Goal: Information Seeking & Learning: Learn about a topic

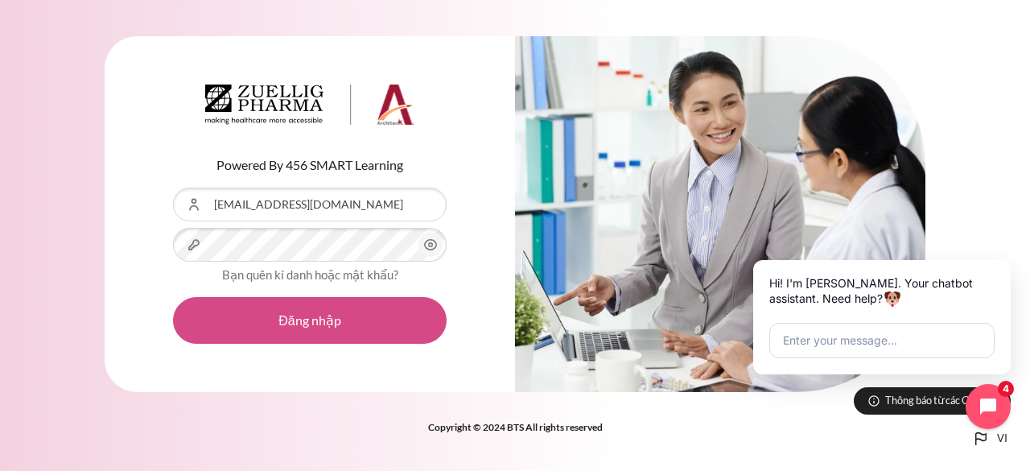
click at [281, 316] on button "Đăng nhập" at bounding box center [309, 320] width 273 height 47
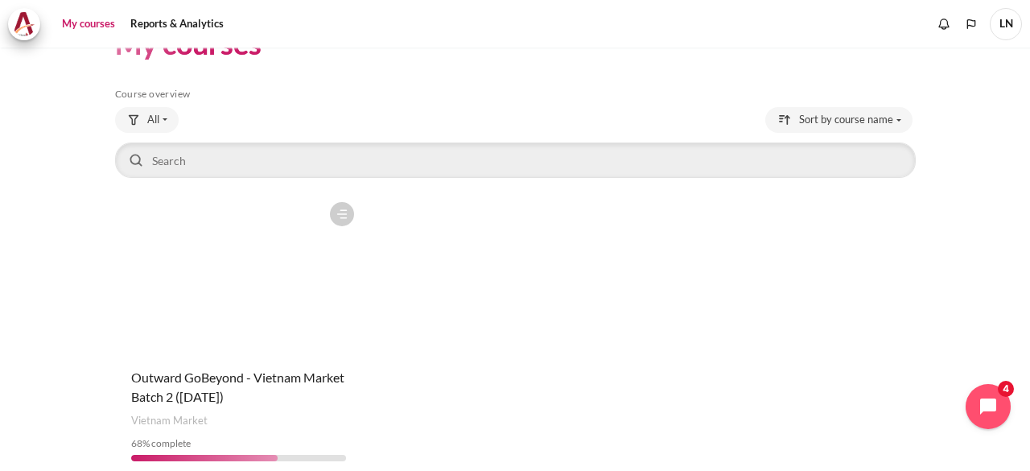
scroll to position [117, 0]
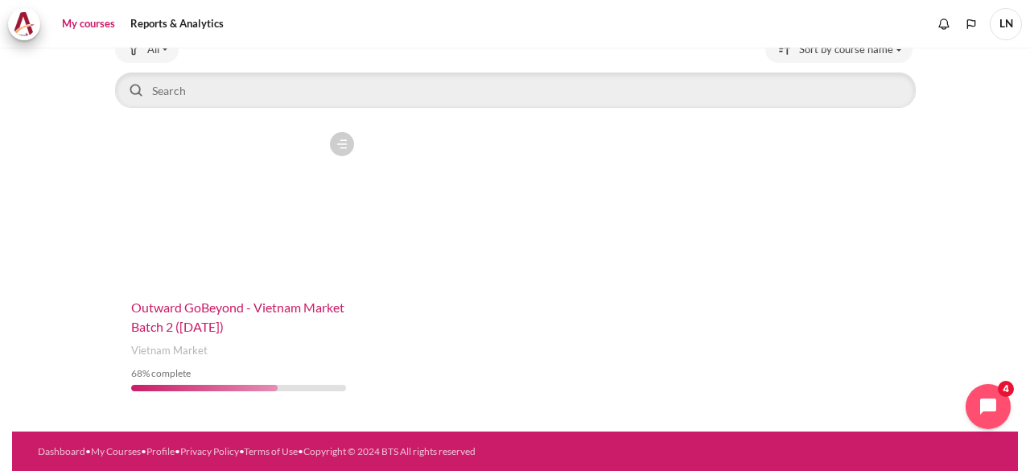
click at [186, 313] on span "Outward GoBeyond - Vietnam Market Batch 2 ([DATE])" at bounding box center [237, 316] width 213 height 35
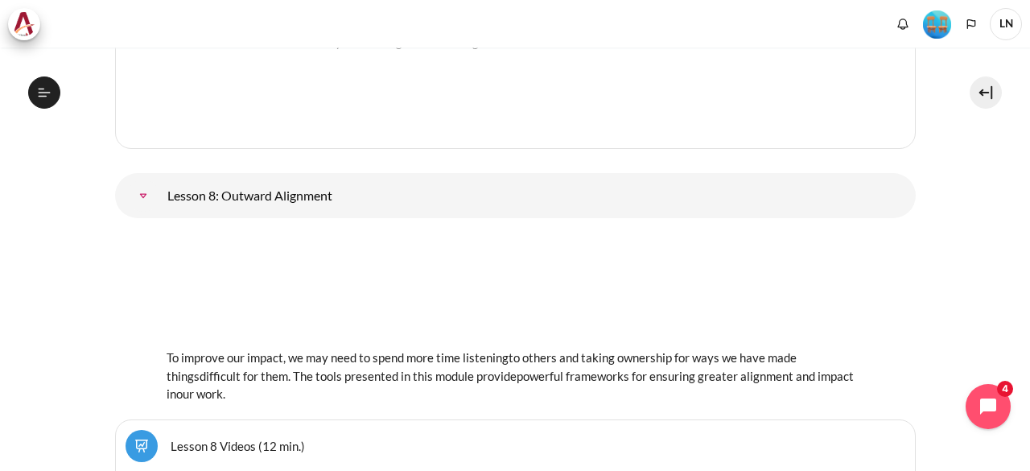
scroll to position [13799, 0]
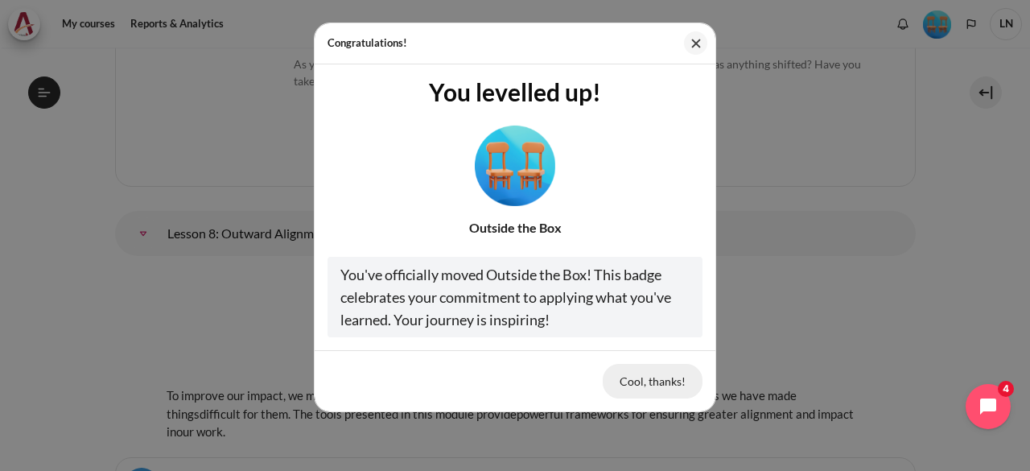
click at [668, 379] on button "Cool, thanks!" at bounding box center [652, 381] width 100 height 34
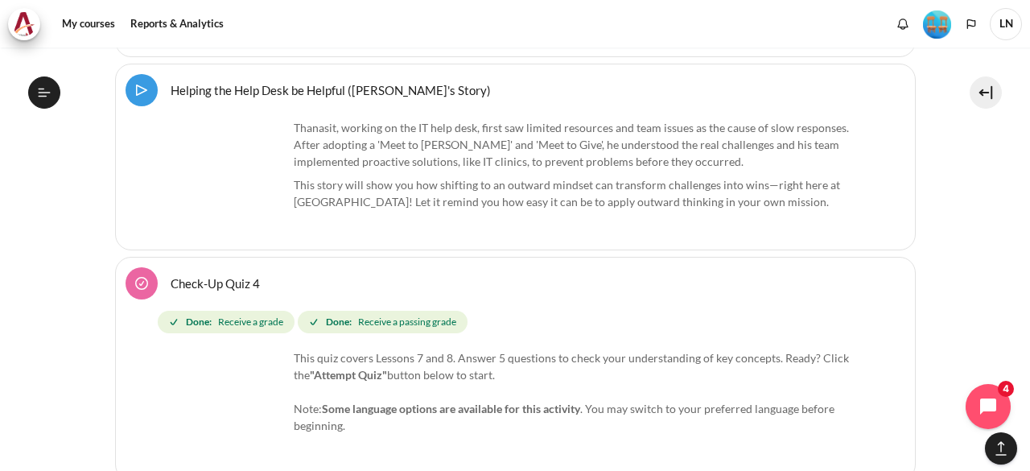
scroll to position [14684, 0]
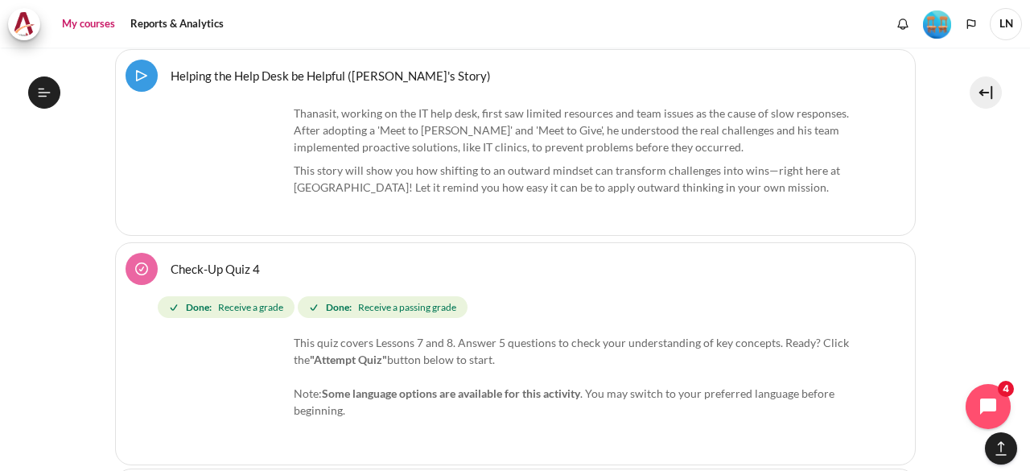
click at [87, 21] on link "My courses" at bounding box center [88, 24] width 64 height 32
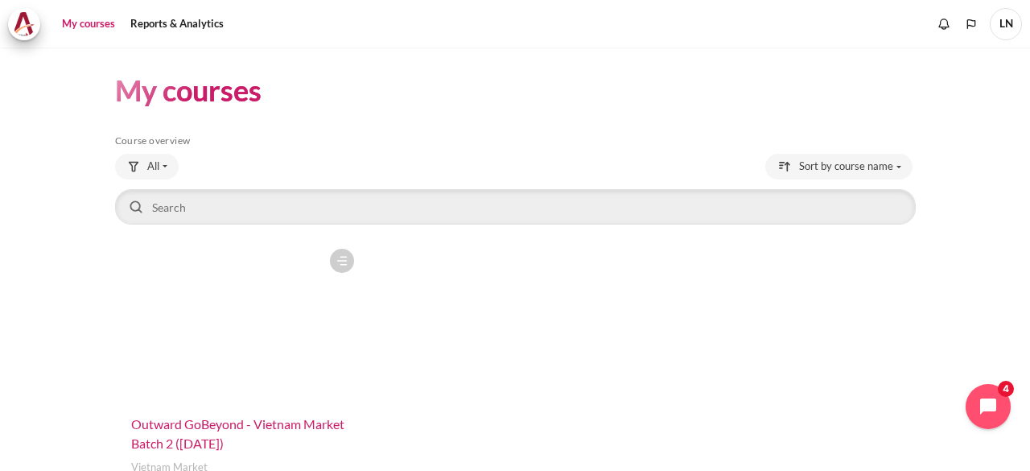
click at [177, 420] on span "Outward GoBeyond - Vietnam Market Batch 2 ([DATE])" at bounding box center [237, 433] width 213 height 35
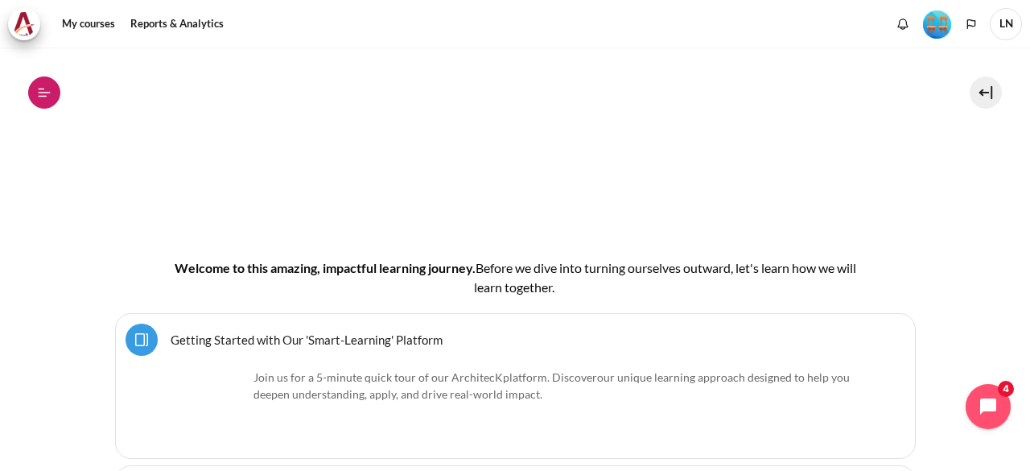
scroll to position [286, 0]
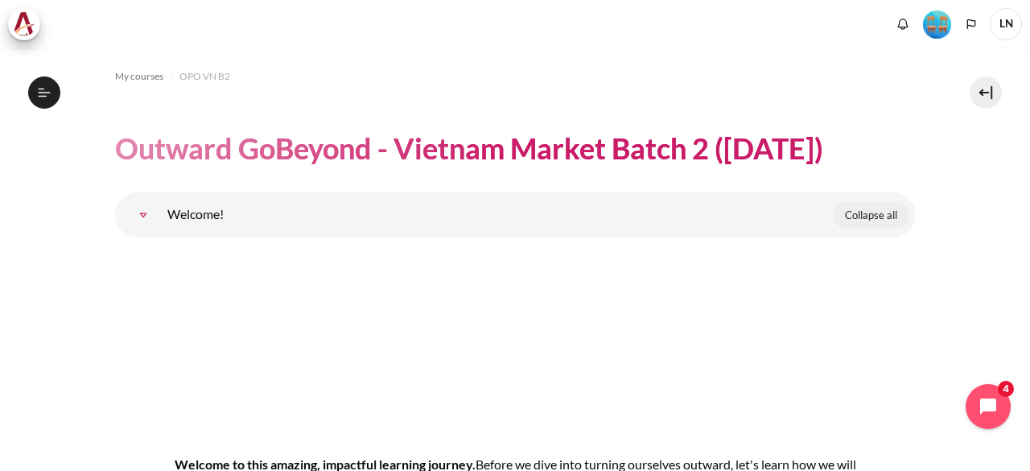
click at [870, 215] on span "Collapse all" at bounding box center [871, 216] width 52 height 16
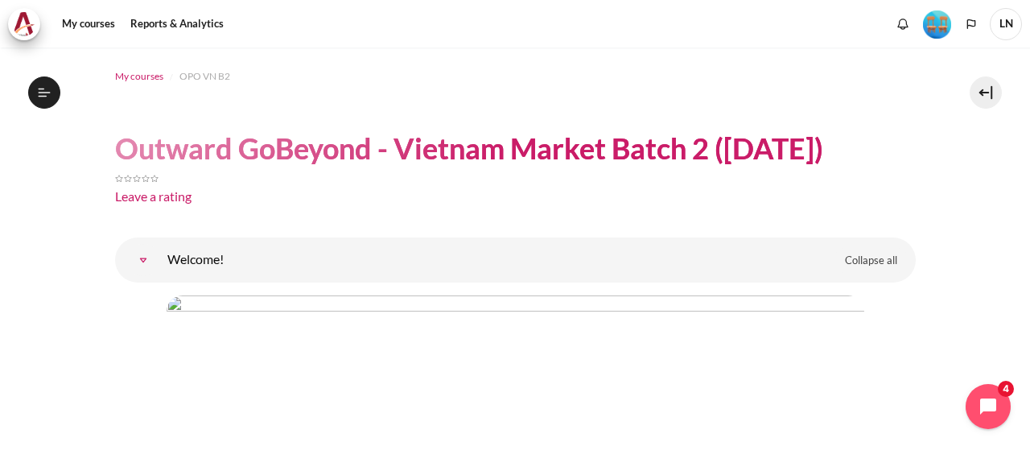
click at [138, 81] on span "My courses" at bounding box center [139, 76] width 48 height 14
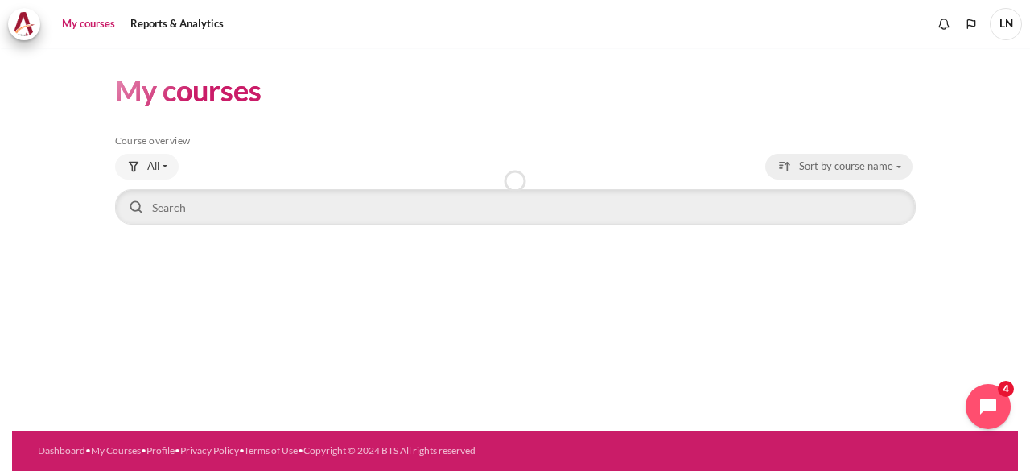
click at [857, 168] on span "Sort by course name" at bounding box center [846, 166] width 94 height 16
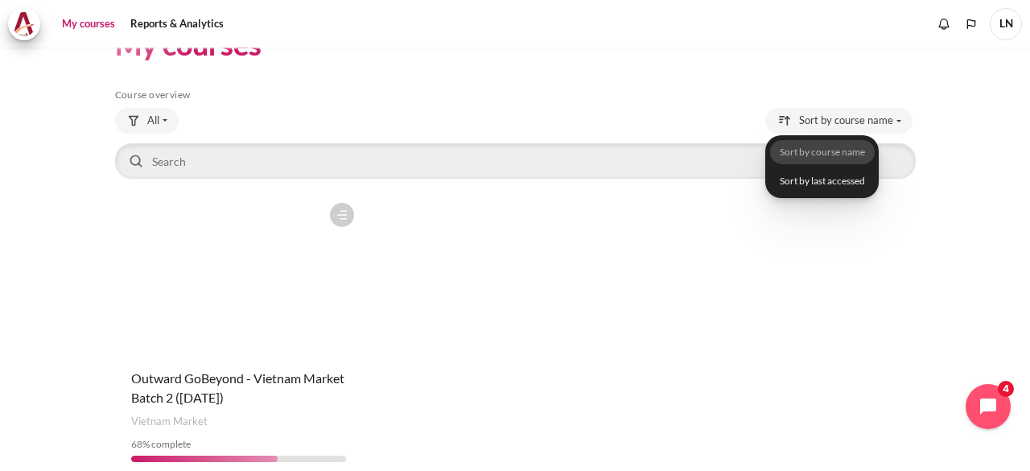
scroll to position [117, 0]
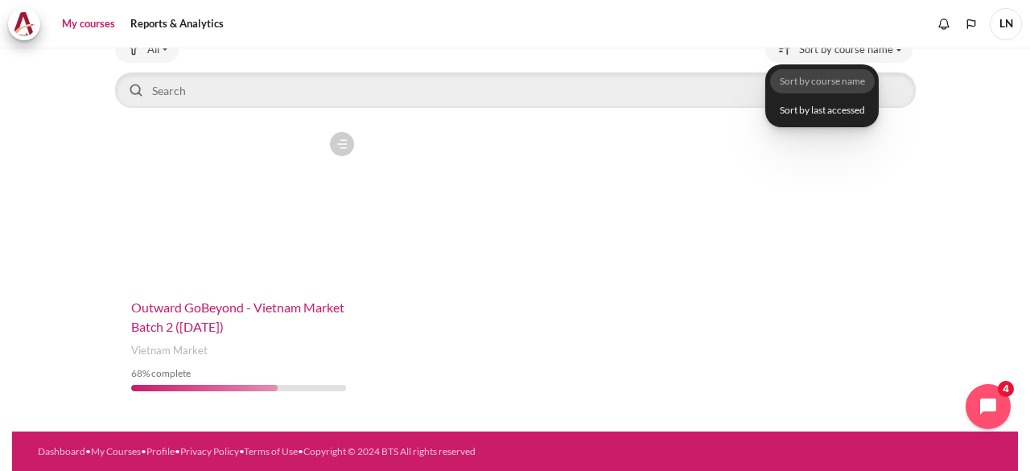
click at [216, 313] on span "Outward GoBeyond - Vietnam Market Batch 2 ([DATE])" at bounding box center [237, 316] width 213 height 35
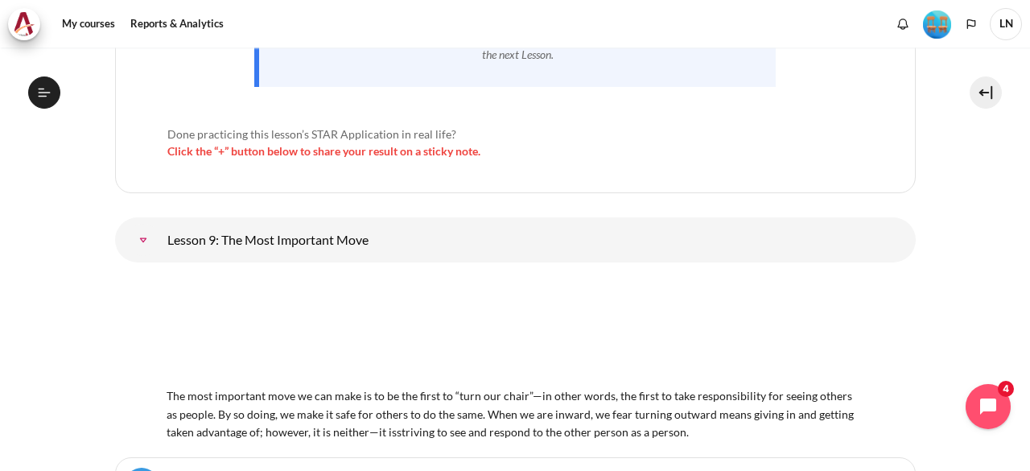
scroll to position [15328, 0]
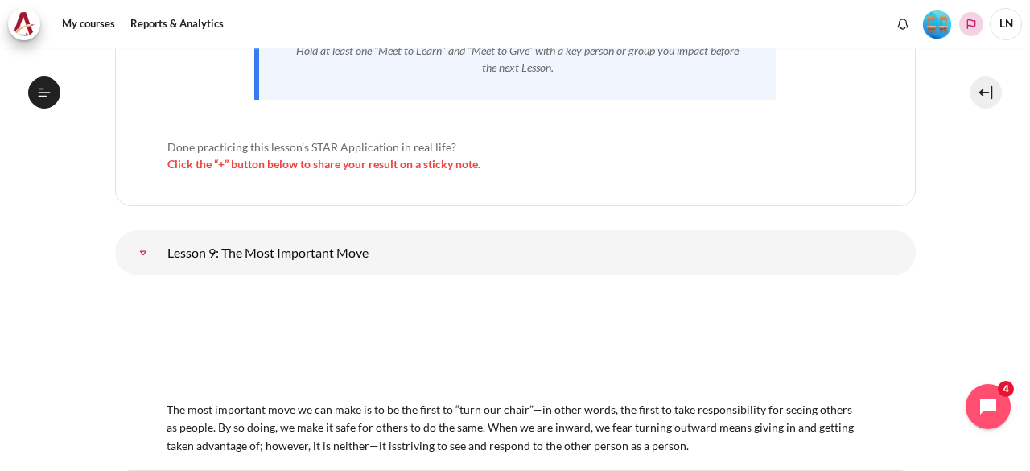
click at [975, 26] on icon "Languages" at bounding box center [970, 24] width 13 height 13
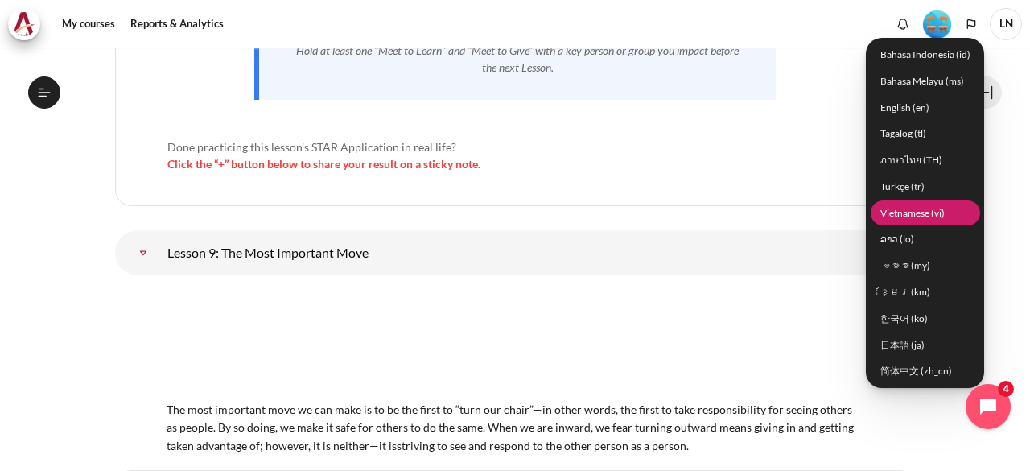
click at [911, 212] on link "Vietnamese ‎(vi)‎" at bounding box center [924, 212] width 109 height 25
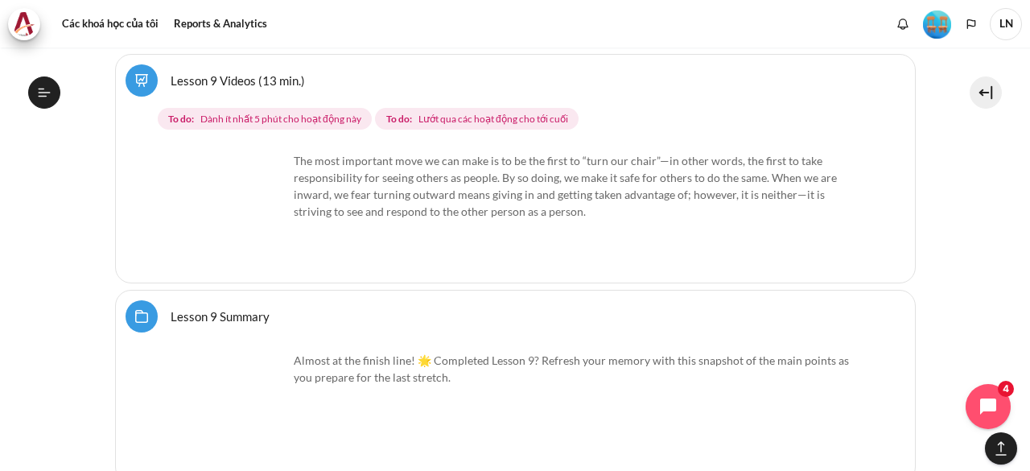
scroll to position [15649, 0]
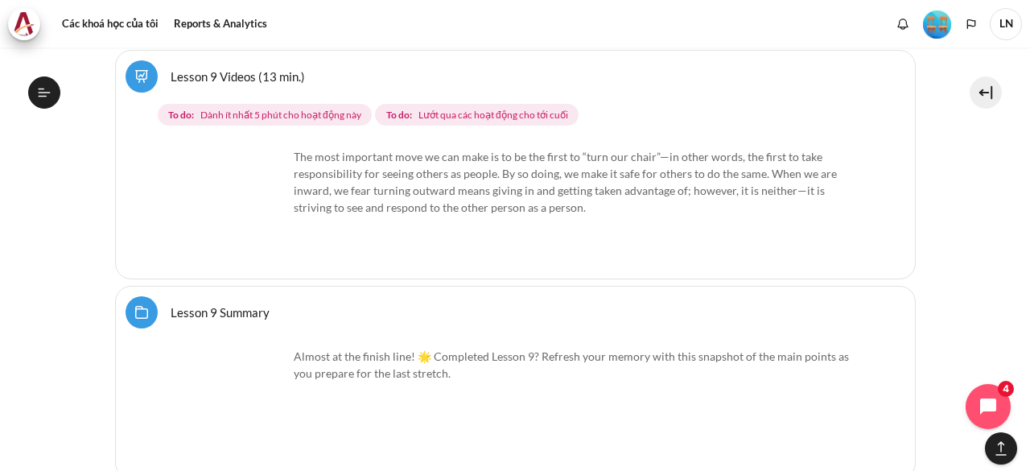
click at [225, 199] on img "Nội dung" at bounding box center [227, 208] width 121 height 121
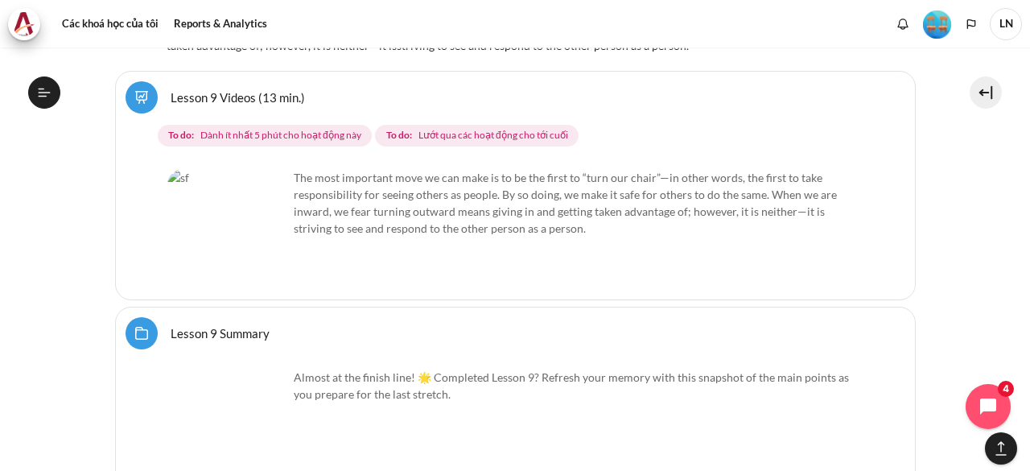
click at [267, 197] on img "Nội dung" at bounding box center [227, 229] width 121 height 121
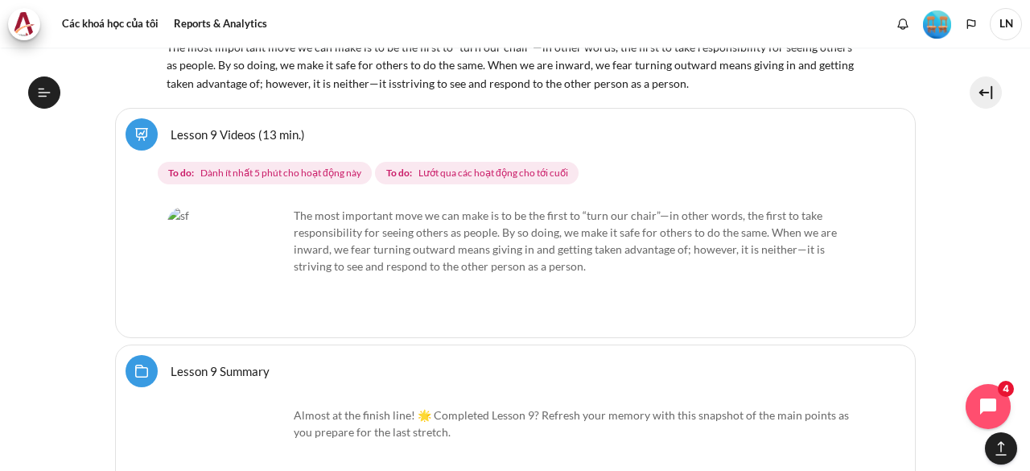
click at [367, 207] on p "The most important move we can make is to be the first to “turn our chair”—in o…" at bounding box center [515, 241] width 696 height 68
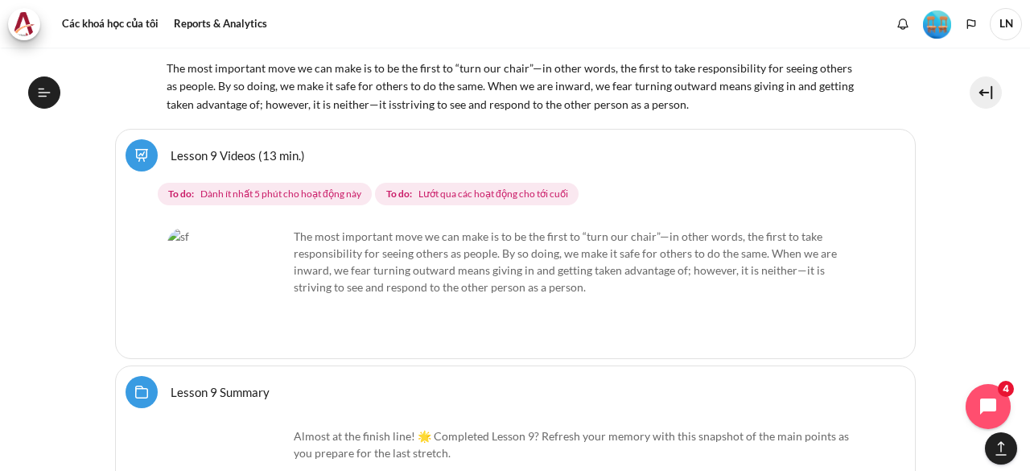
click at [253, 187] on span "Dành ít nhất 5 phút cho hoạt động này" at bounding box center [280, 194] width 161 height 14
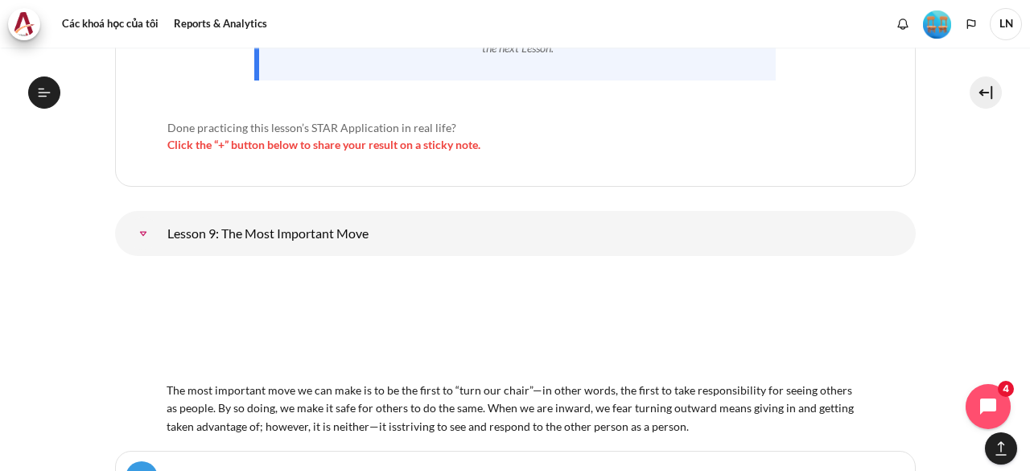
scroll to position [15328, 0]
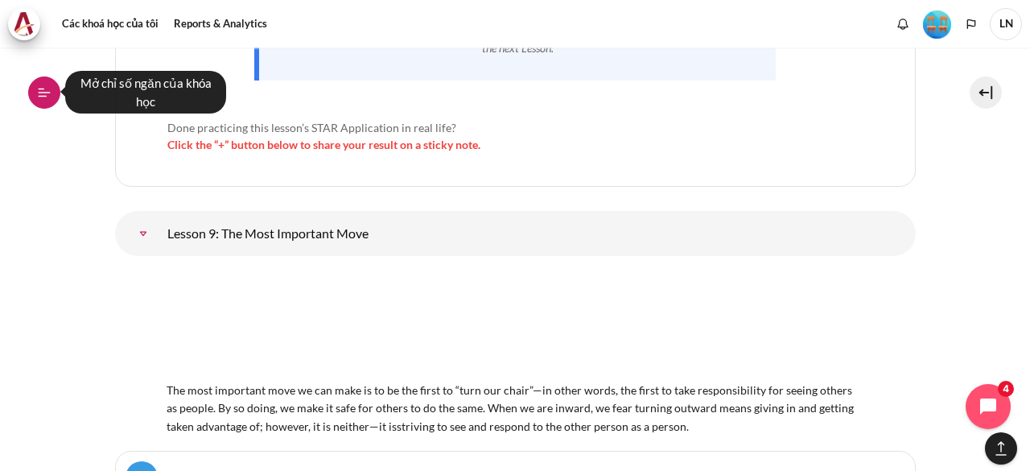
click at [40, 104] on button "Mở chỉ số ngăn của khóa học" at bounding box center [44, 92] width 32 height 32
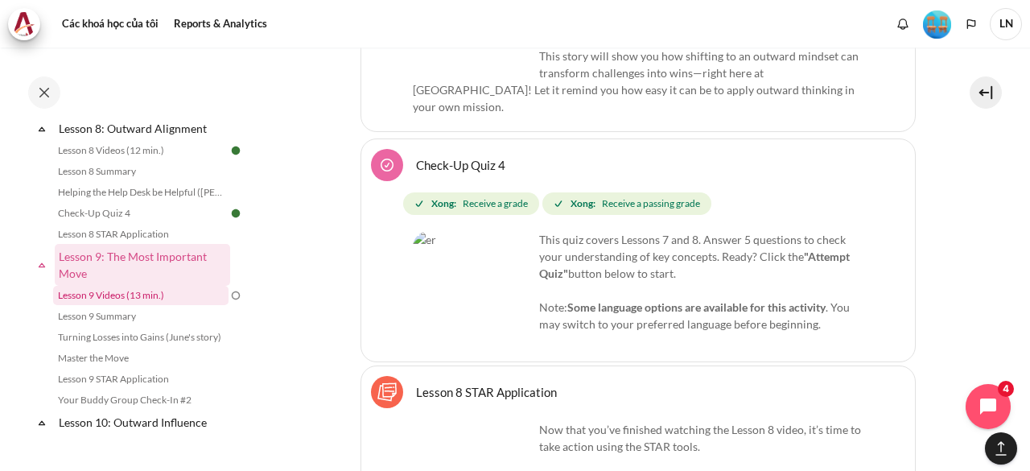
click at [132, 305] on link "Lesson 9 Videos (13 min.)" at bounding box center [140, 295] width 175 height 19
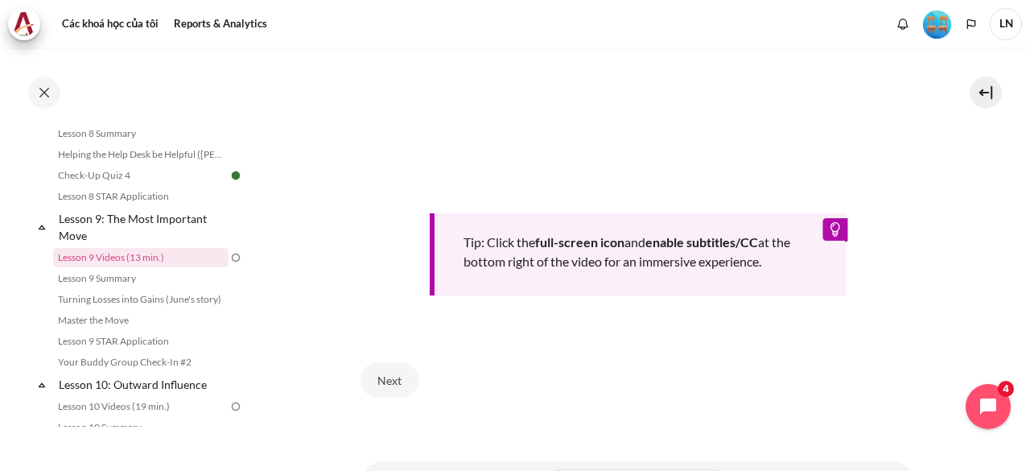
scroll to position [724, 0]
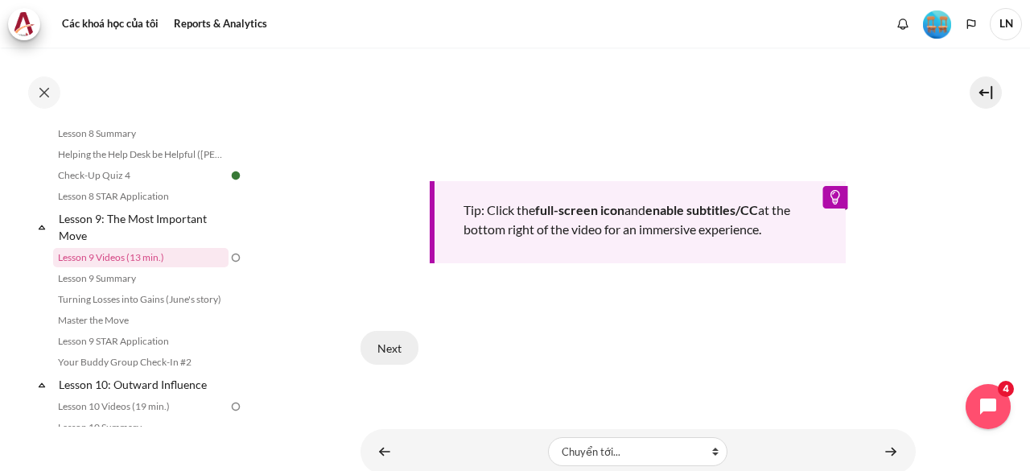
click at [397, 364] on button "Next" at bounding box center [389, 348] width 58 height 34
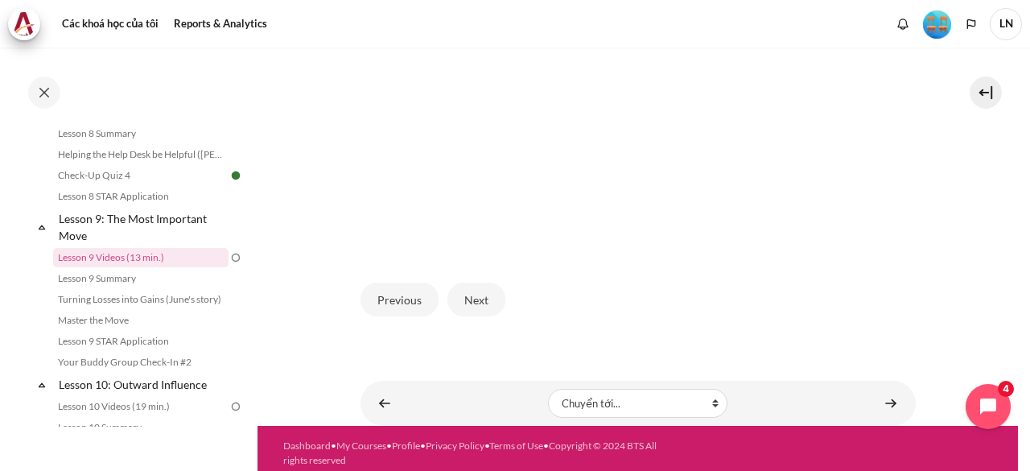
scroll to position [551, 0]
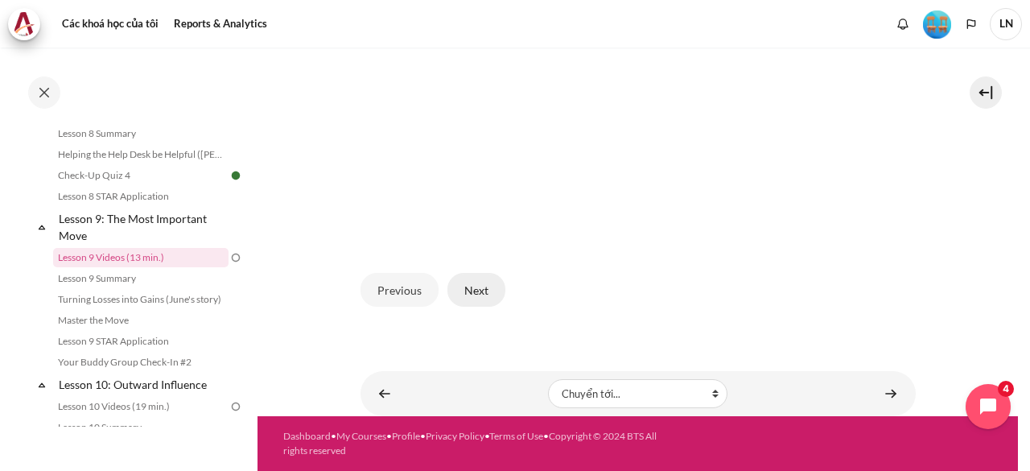
click at [467, 289] on button "Next" at bounding box center [476, 290] width 58 height 34
click at [467, 294] on button "Next" at bounding box center [476, 290] width 58 height 34
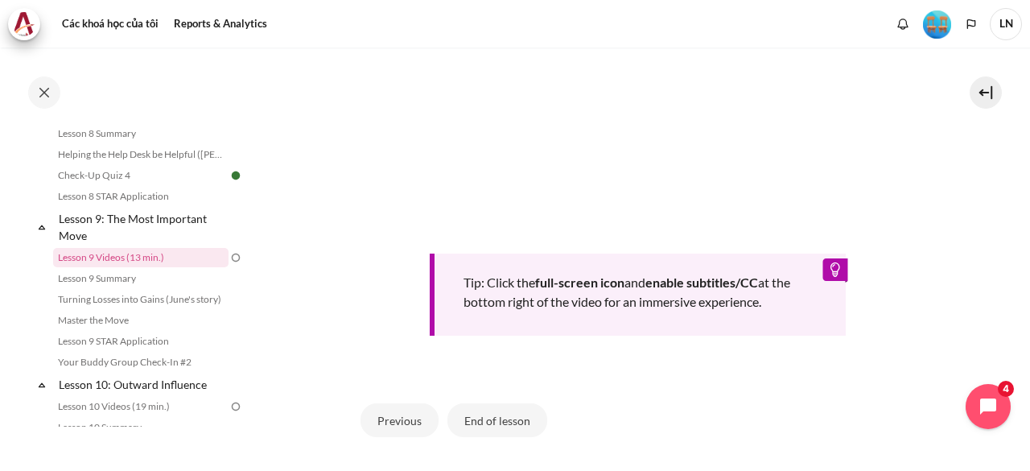
scroll to position [724, 0]
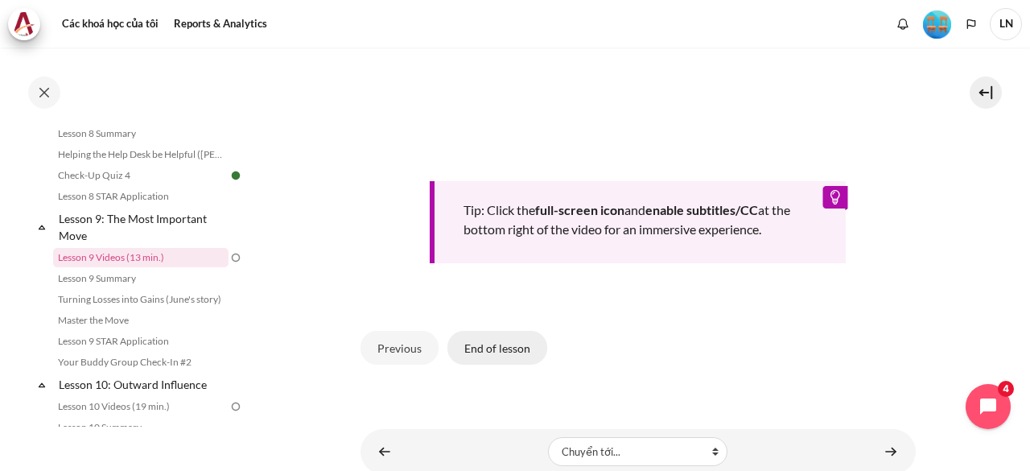
click at [510, 364] on button "End of lesson" at bounding box center [497, 348] width 100 height 34
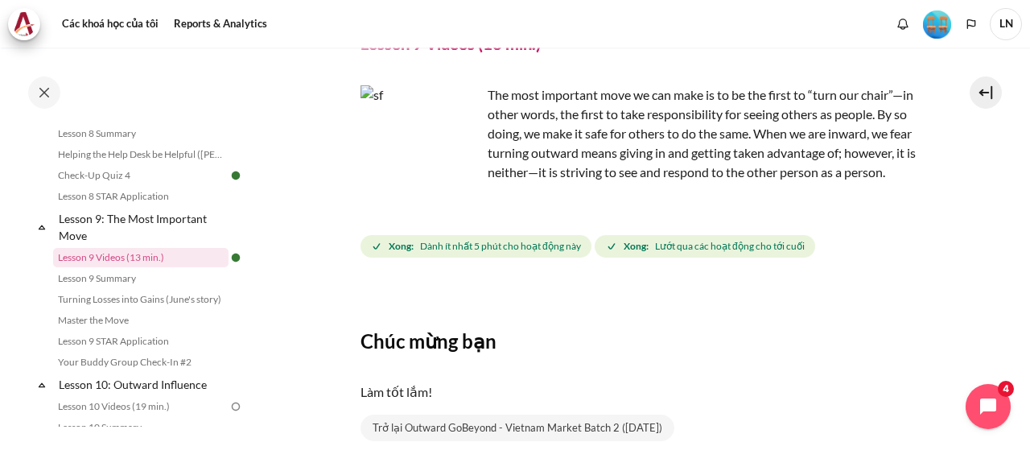
scroll to position [217, 0]
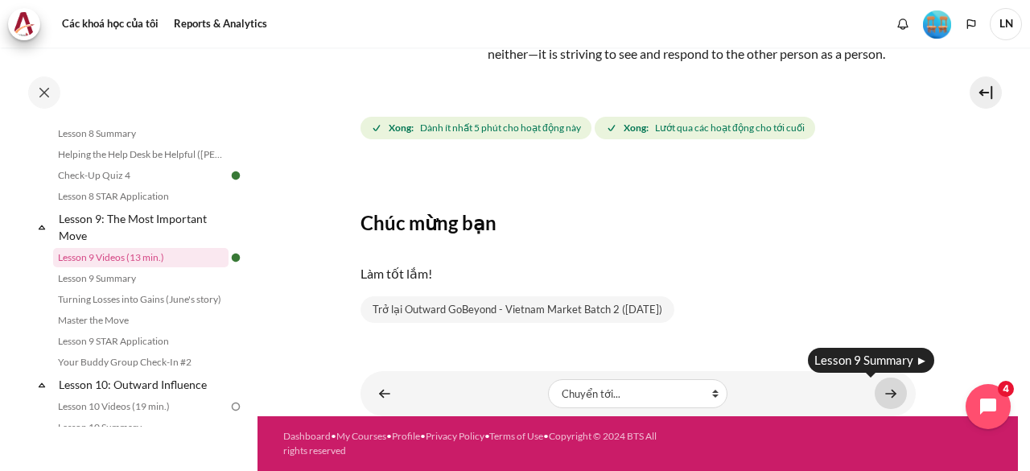
click at [890, 398] on link "Nội dung" at bounding box center [890, 392] width 32 height 31
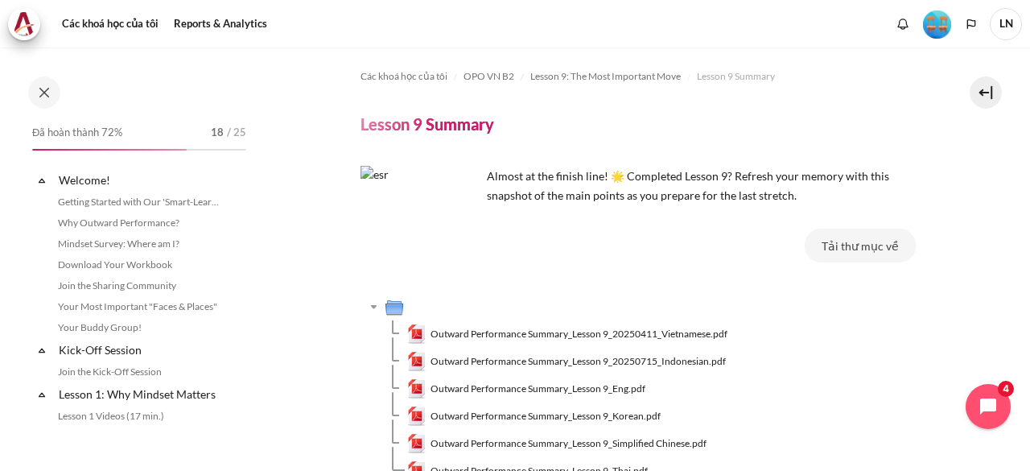
scroll to position [1297, 0]
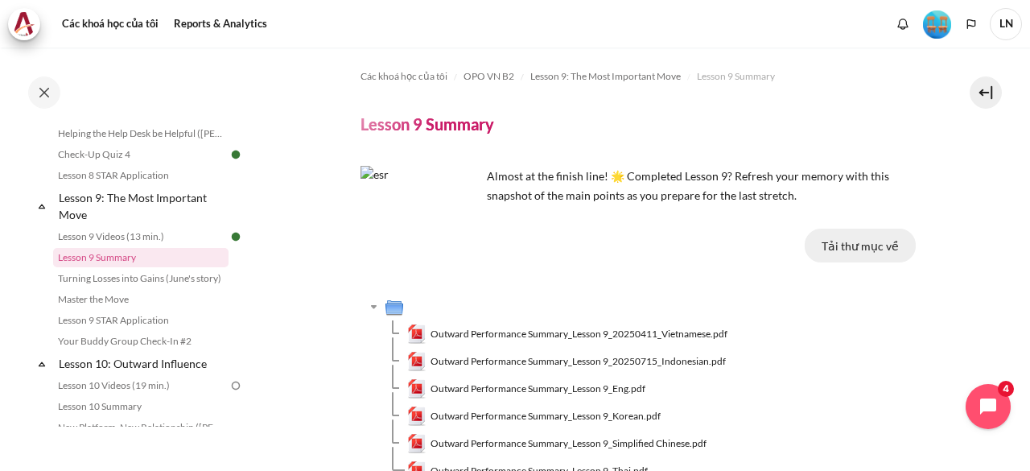
click at [853, 245] on button "Tải thư mục về" at bounding box center [859, 245] width 111 height 34
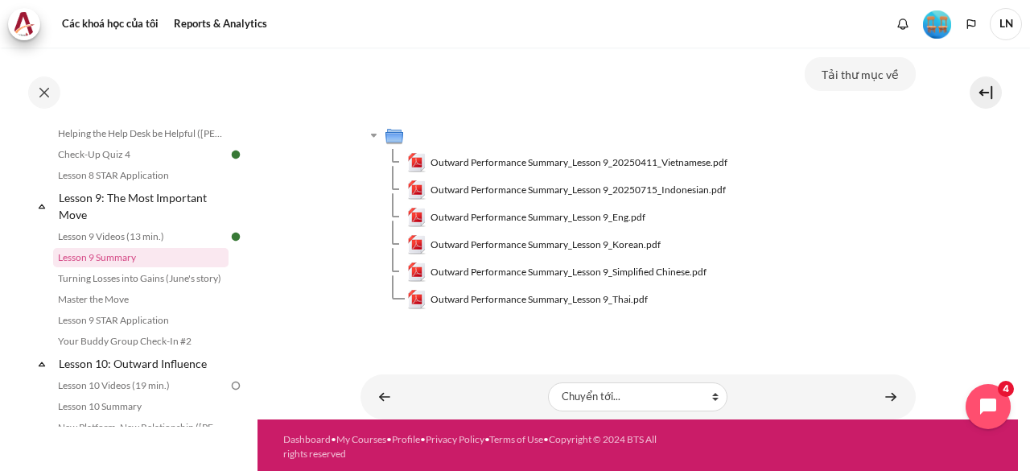
scroll to position [174, 0]
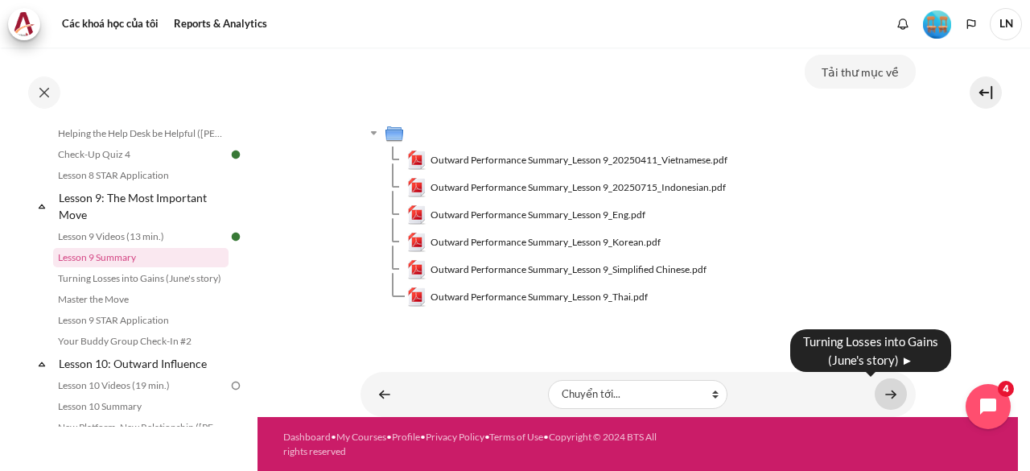
click at [883, 391] on link "Nội dung" at bounding box center [890, 393] width 32 height 31
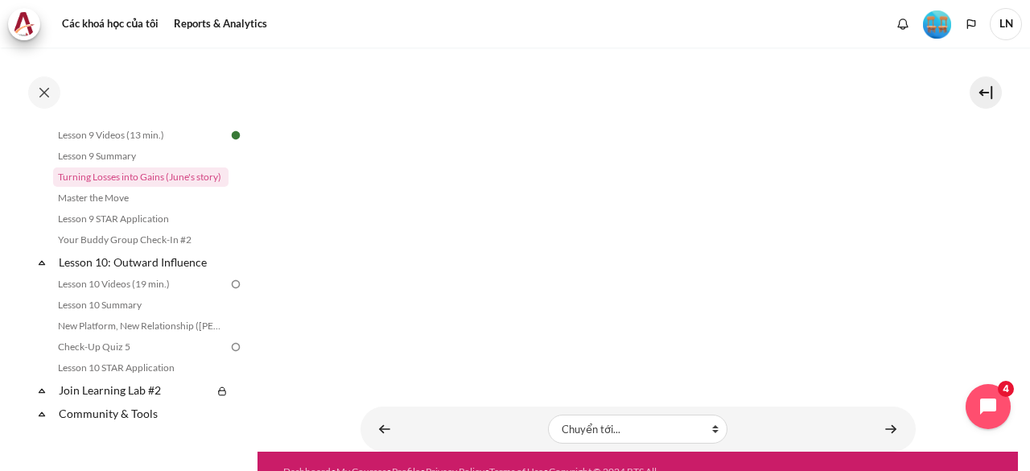
scroll to position [360, 0]
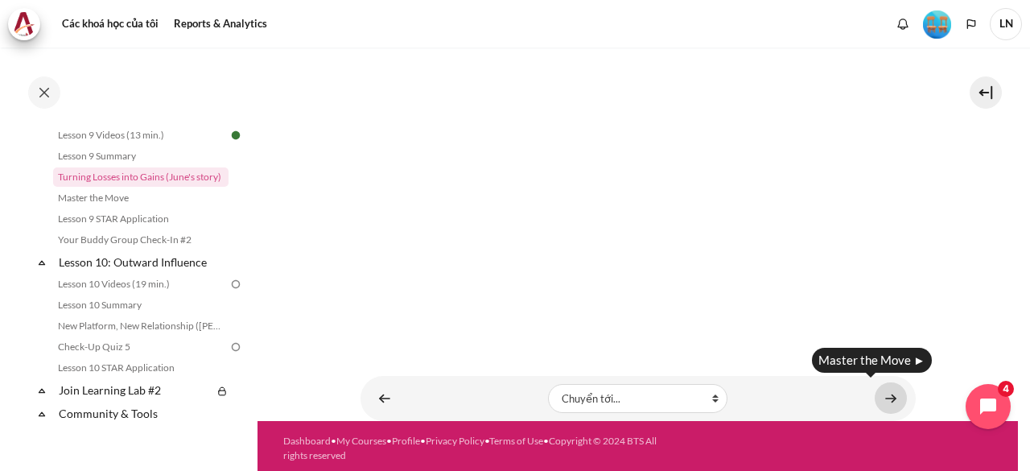
click at [882, 392] on link "Nội dung" at bounding box center [890, 397] width 32 height 31
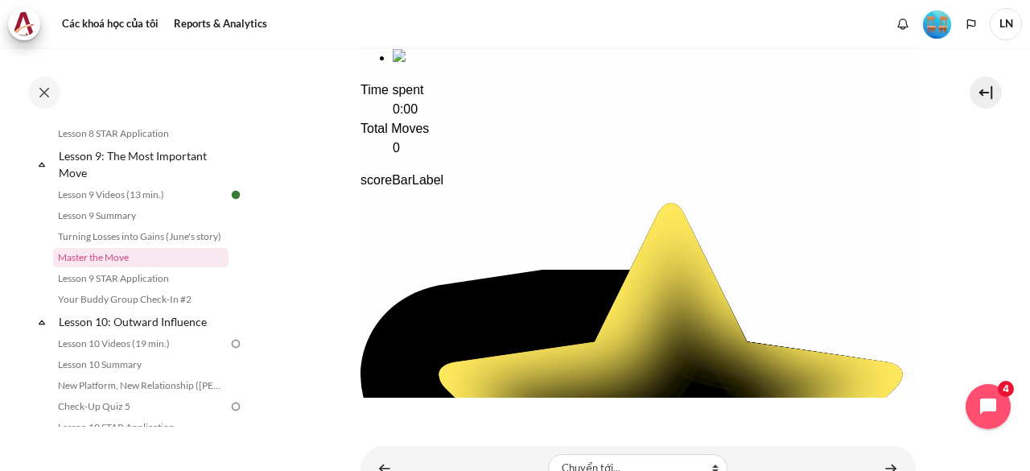
scroll to position [473, 0]
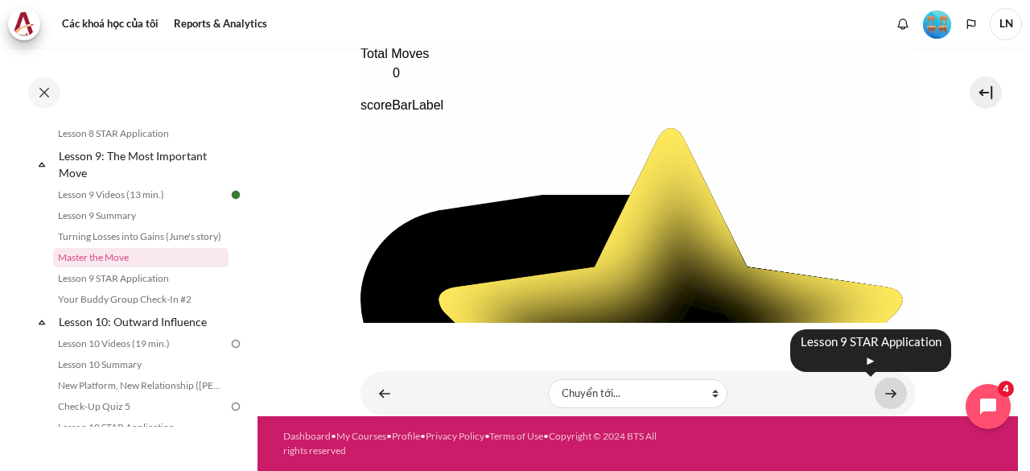
click at [884, 394] on link "Nội dung" at bounding box center [890, 392] width 32 height 31
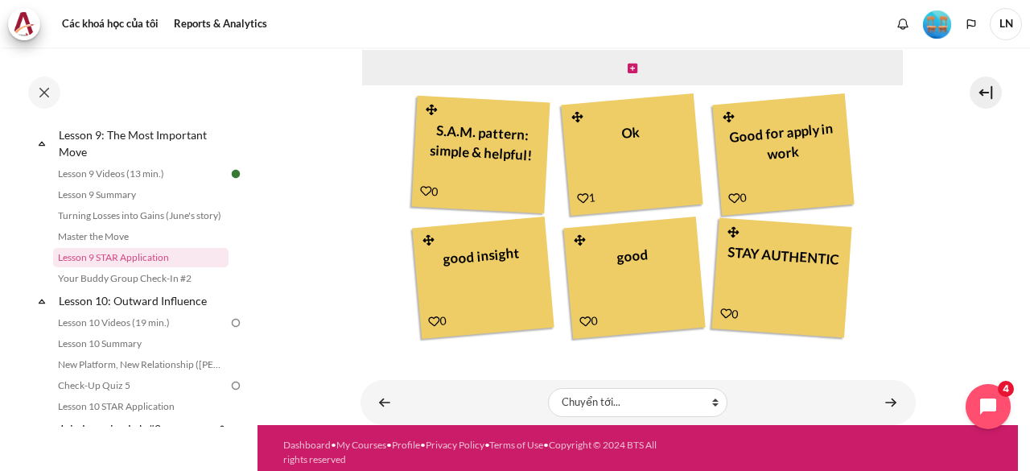
scroll to position [521, 0]
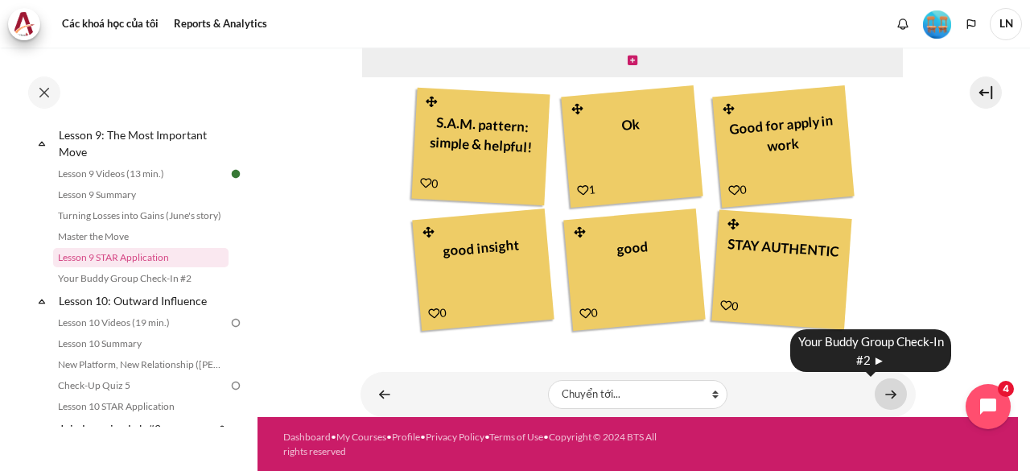
click at [883, 396] on link "Nội dung" at bounding box center [890, 393] width 32 height 31
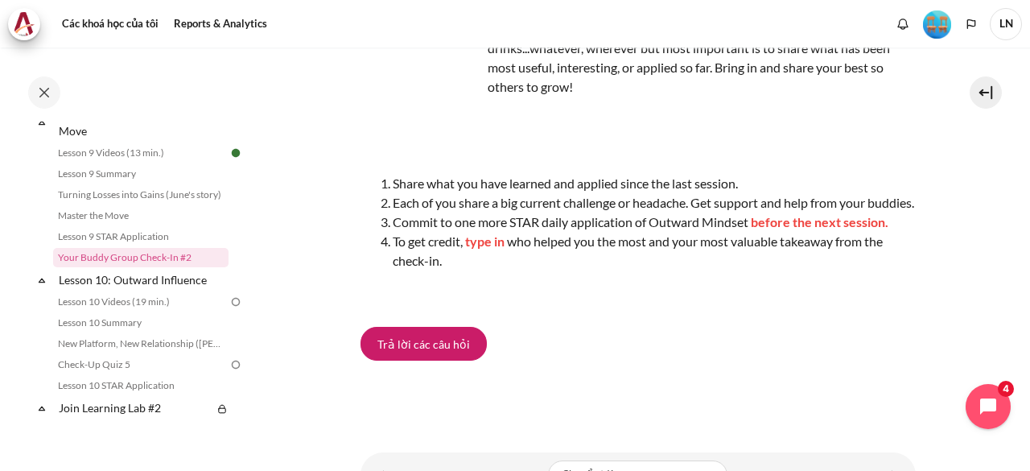
scroll to position [278, 0]
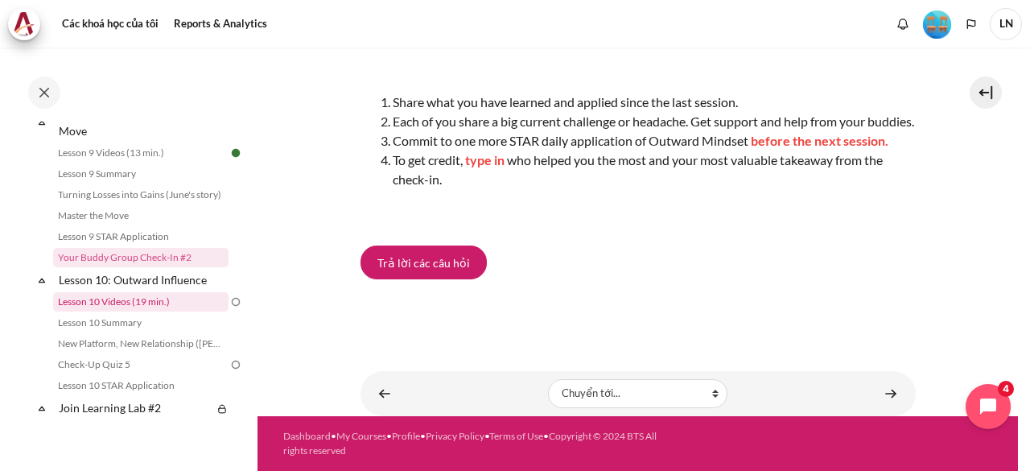
click at [166, 311] on link "Lesson 10 Videos (19 min.)" at bounding box center [140, 301] width 175 height 19
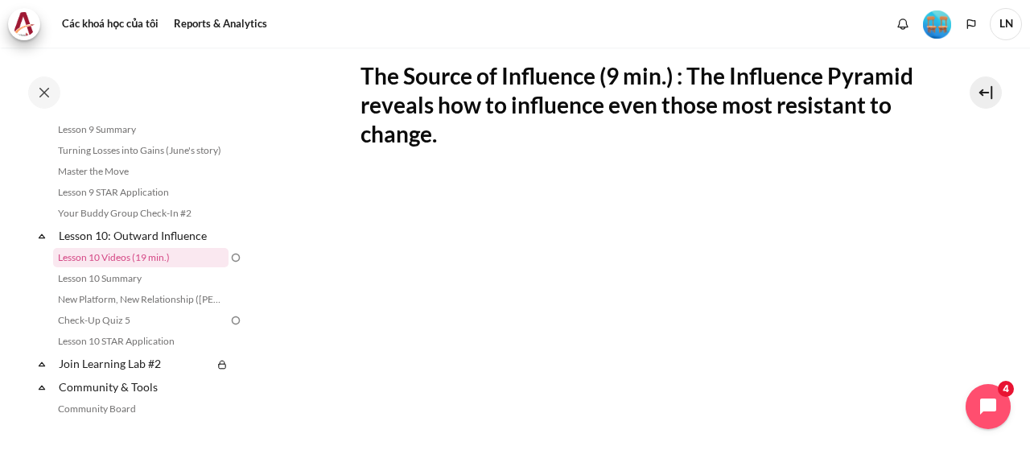
scroll to position [402, 0]
